Goal: Check status: Check status

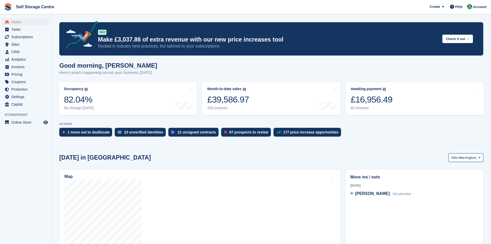
click at [237, 157] on span at bounding box center [479, 157] width 4 height 4
click at [237, 169] on link "Winsford" at bounding box center [458, 178] width 45 height 9
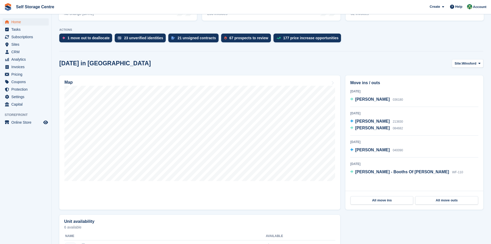
scroll to position [103, 0]
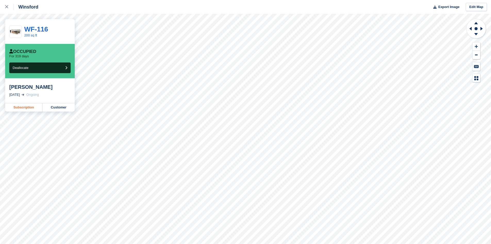
click at [29, 107] on link "Subscription" at bounding box center [23, 107] width 37 height 8
